Goal: Information Seeking & Learning: Learn about a topic

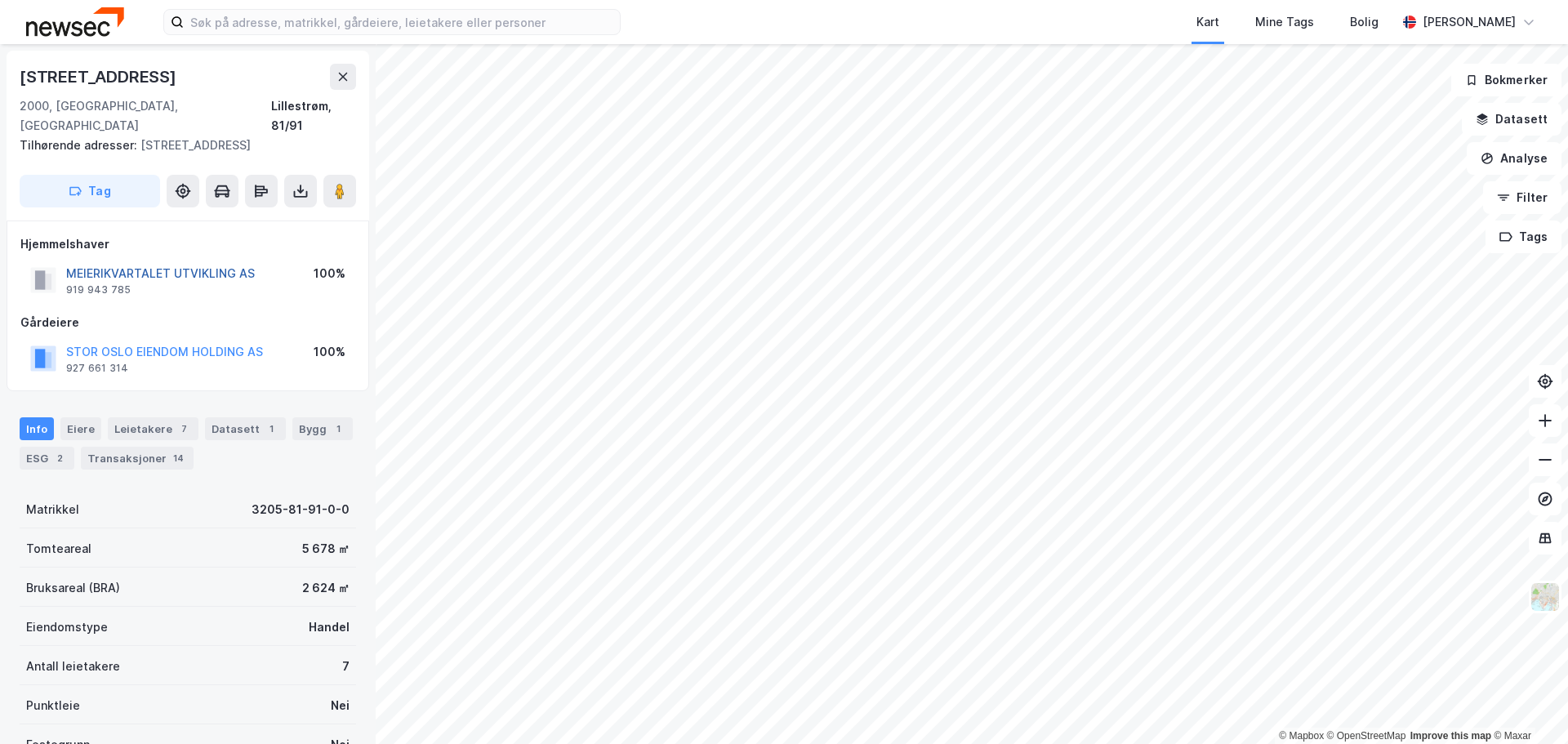
click at [0, 0] on button "MEIERIKVARTALET UTVIKLING AS" at bounding box center [0, 0] width 0 height 0
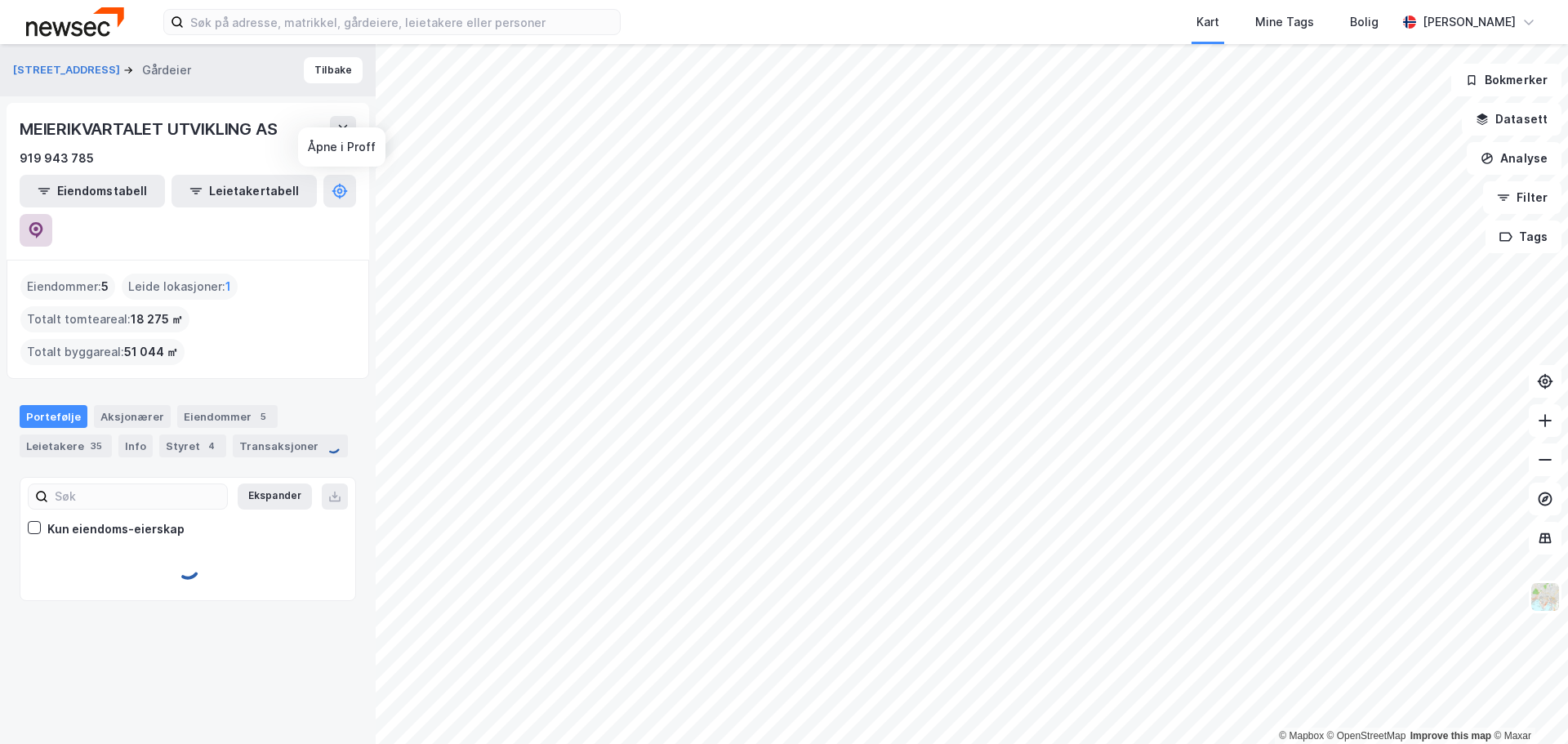
click at [43, 222] on icon at bounding box center [36, 230] width 14 height 16
